Goal: Information Seeking & Learning: Learn about a topic

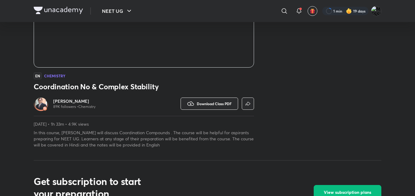
scroll to position [135, 0]
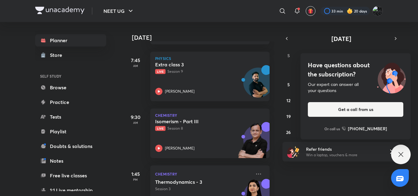
scroll to position [138, 0]
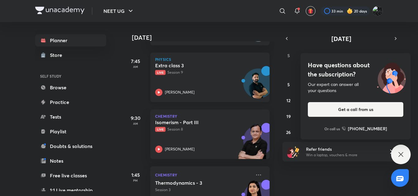
click at [190, 93] on p "Anupam Upadhayay" at bounding box center [180, 93] width 30 height 6
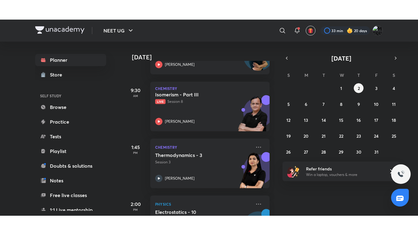
scroll to position [185, 0]
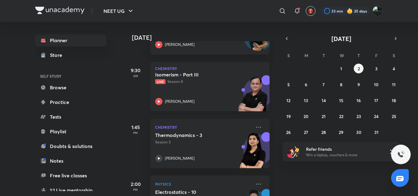
click at [194, 98] on div "[PERSON_NAME]" at bounding box center [203, 101] width 96 height 7
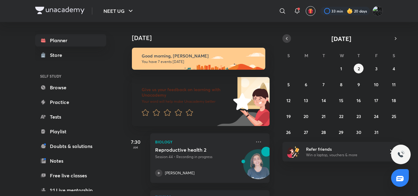
click at [287, 35] on button "button" at bounding box center [286, 38] width 9 height 9
click at [322, 132] on abbr "30" at bounding box center [323, 132] width 5 height 6
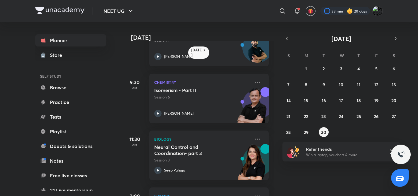
scroll to position [152, 1]
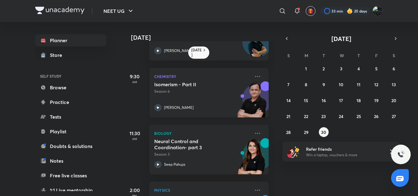
click at [197, 96] on div "Isomerism - Part II Session 6 [PERSON_NAME]" at bounding box center [202, 96] width 96 height 30
